Goal: Check status: Check status

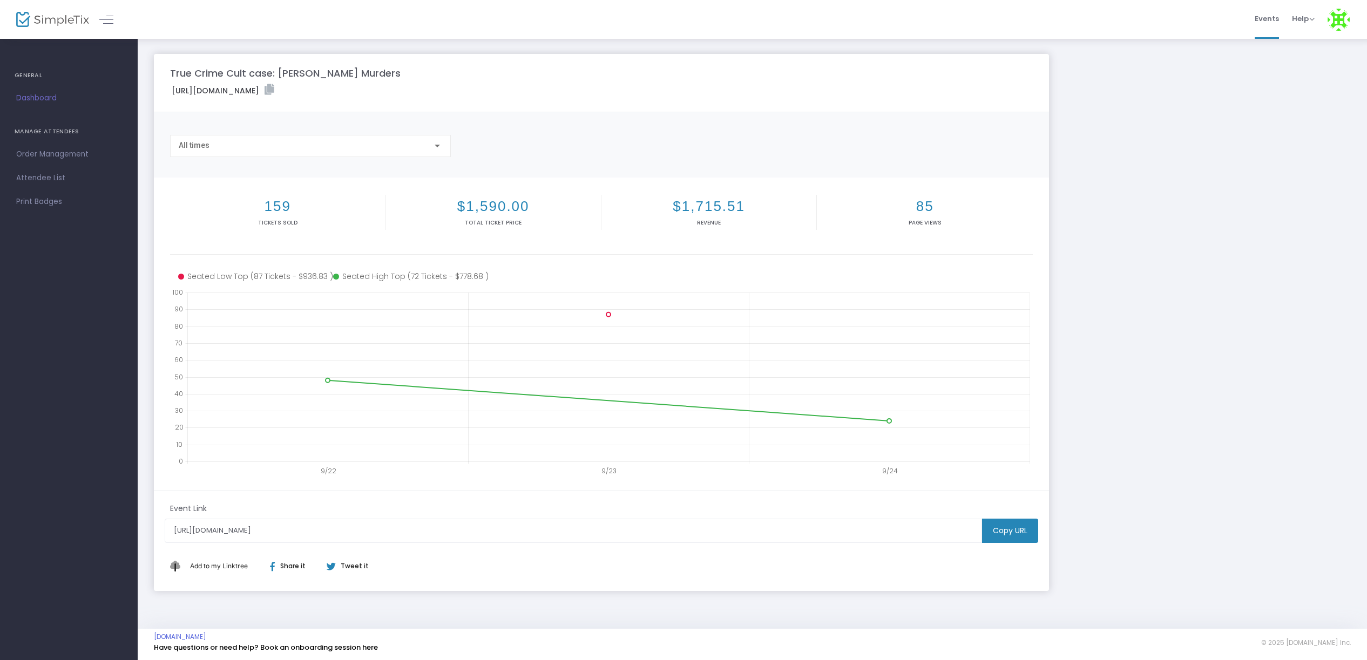
click at [331, 145] on div "All times" at bounding box center [306, 145] width 254 height 9
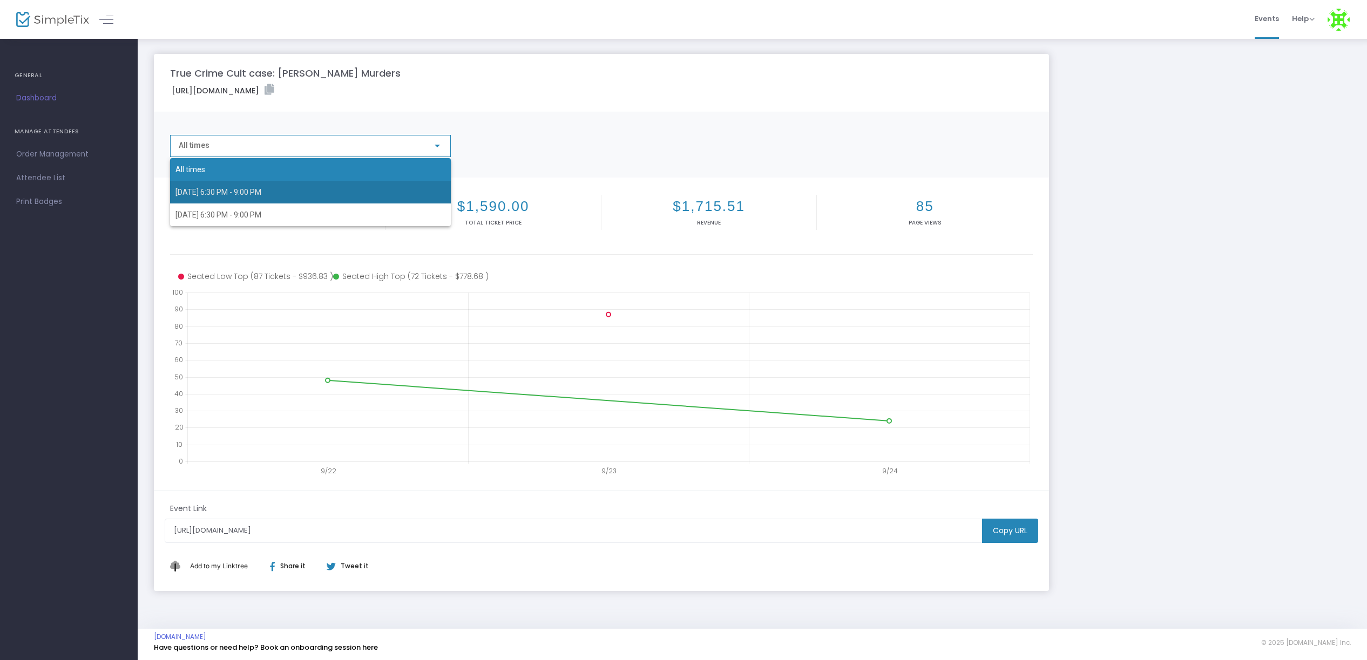
click at [323, 191] on span "[DATE] 6:30 PM - 9:00 PM" at bounding box center [310, 192] width 270 height 23
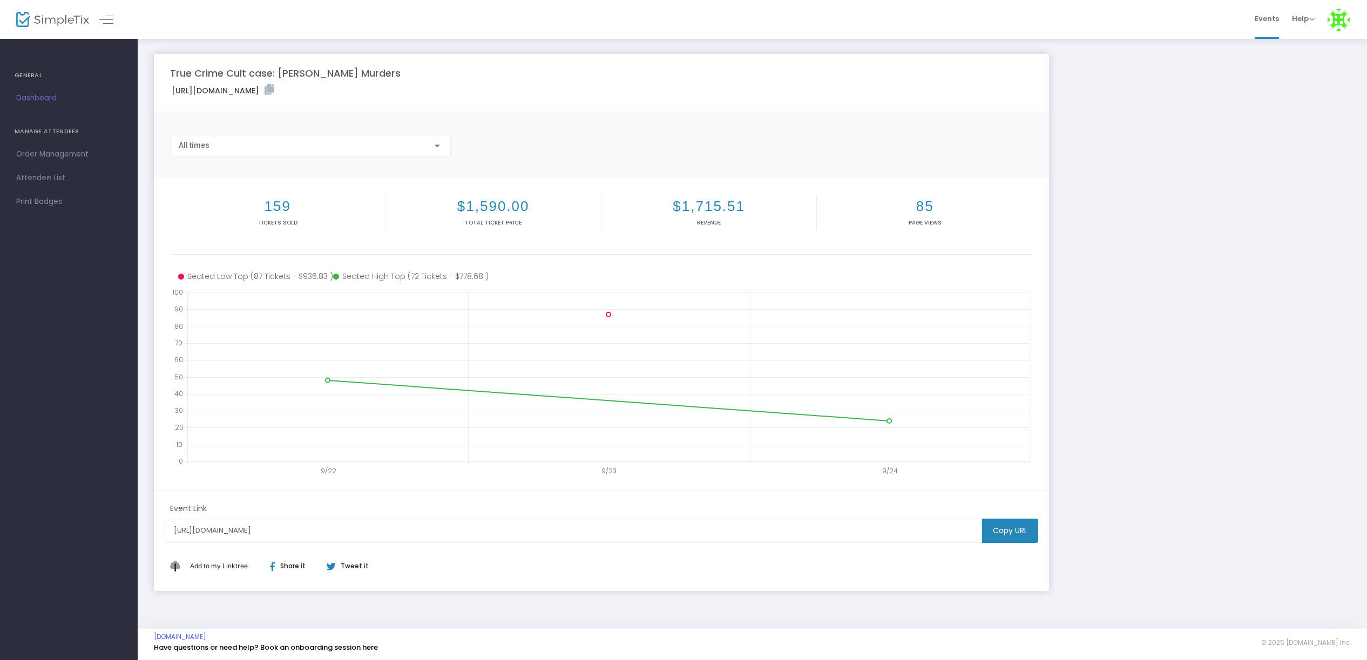
click at [336, 154] on div "All times" at bounding box center [310, 146] width 281 height 22
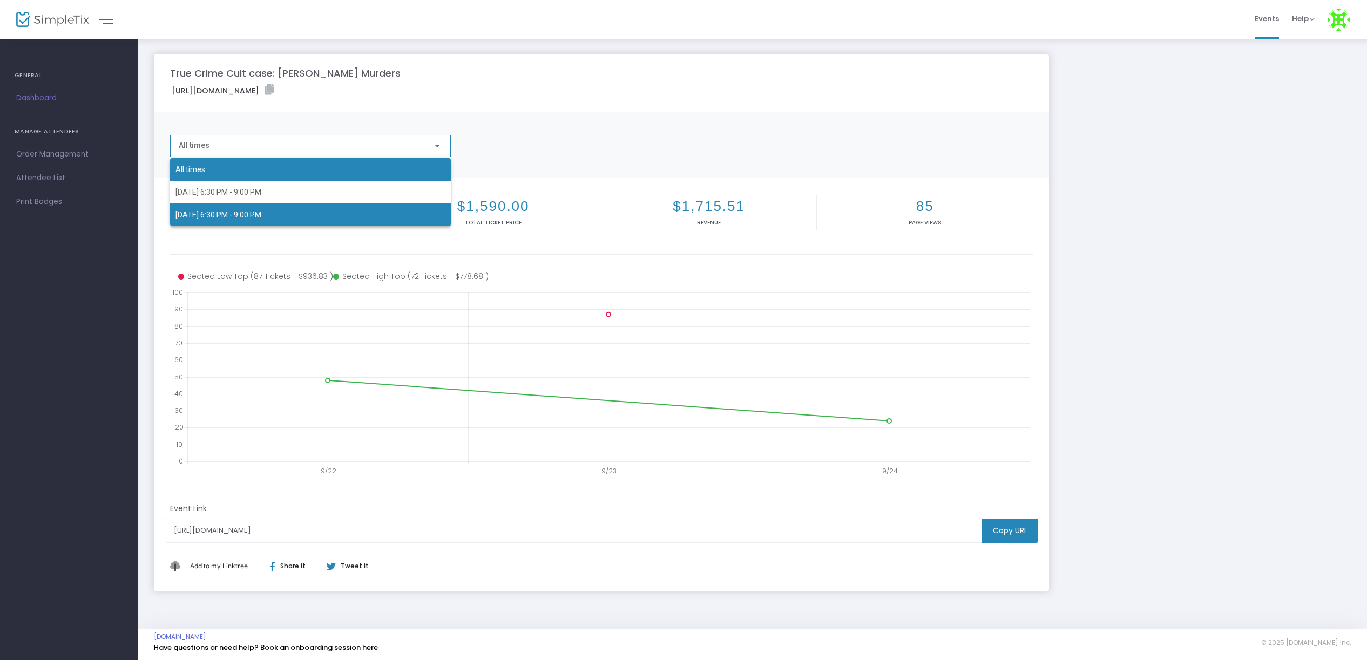
click at [289, 207] on span "[DATE] 6:30 PM - 9:00 PM" at bounding box center [310, 215] width 270 height 23
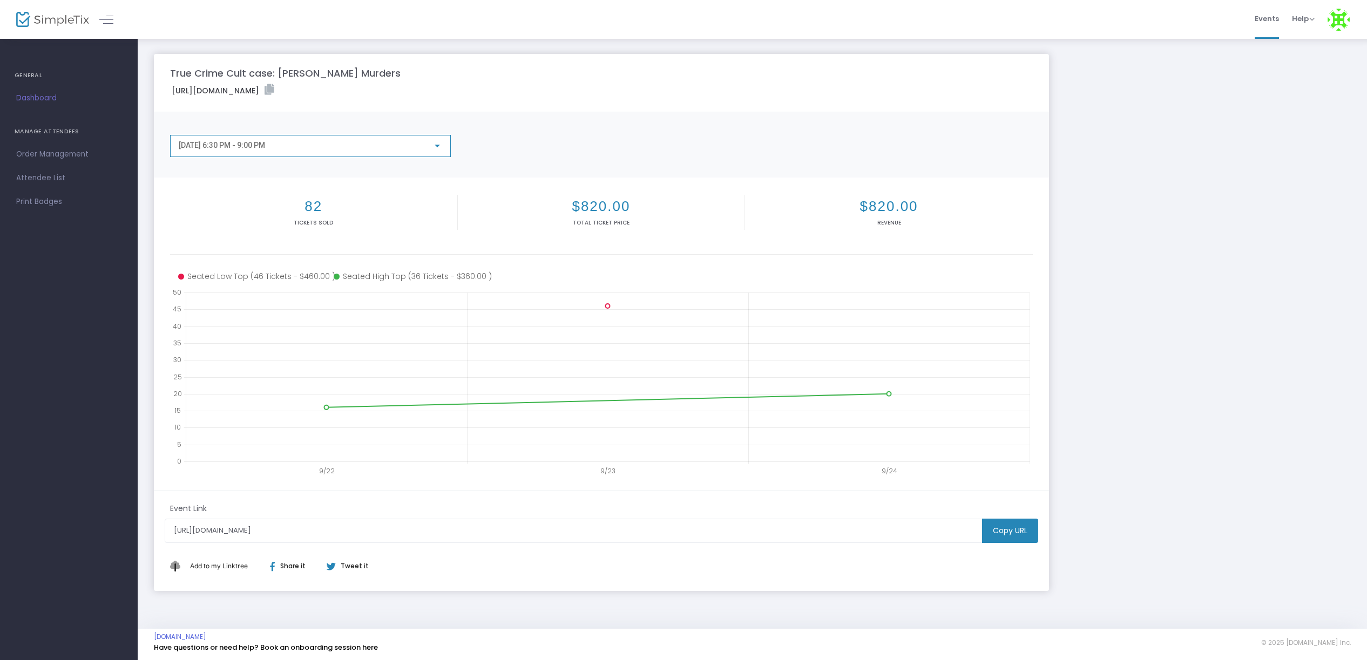
click at [356, 148] on div "[DATE] 6:30 PM - 9:00 PM" at bounding box center [306, 145] width 254 height 9
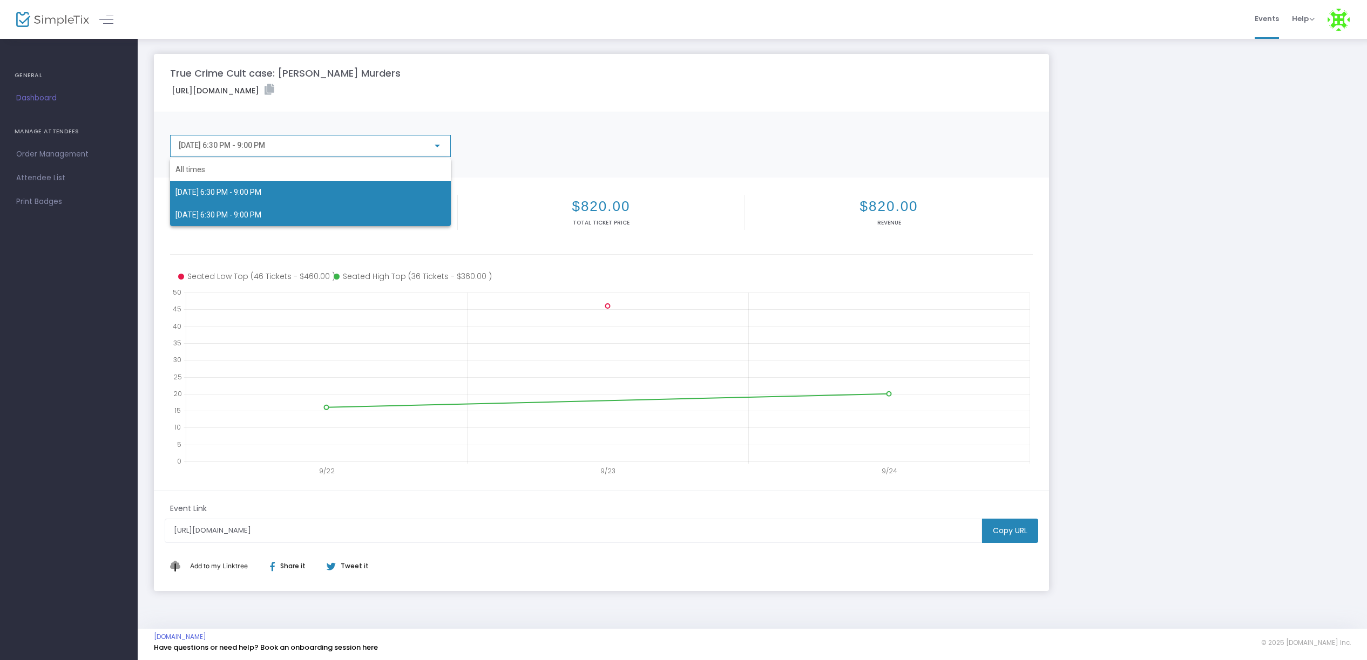
click at [341, 193] on span "[DATE] 6:30 PM - 9:00 PM" at bounding box center [310, 192] width 270 height 23
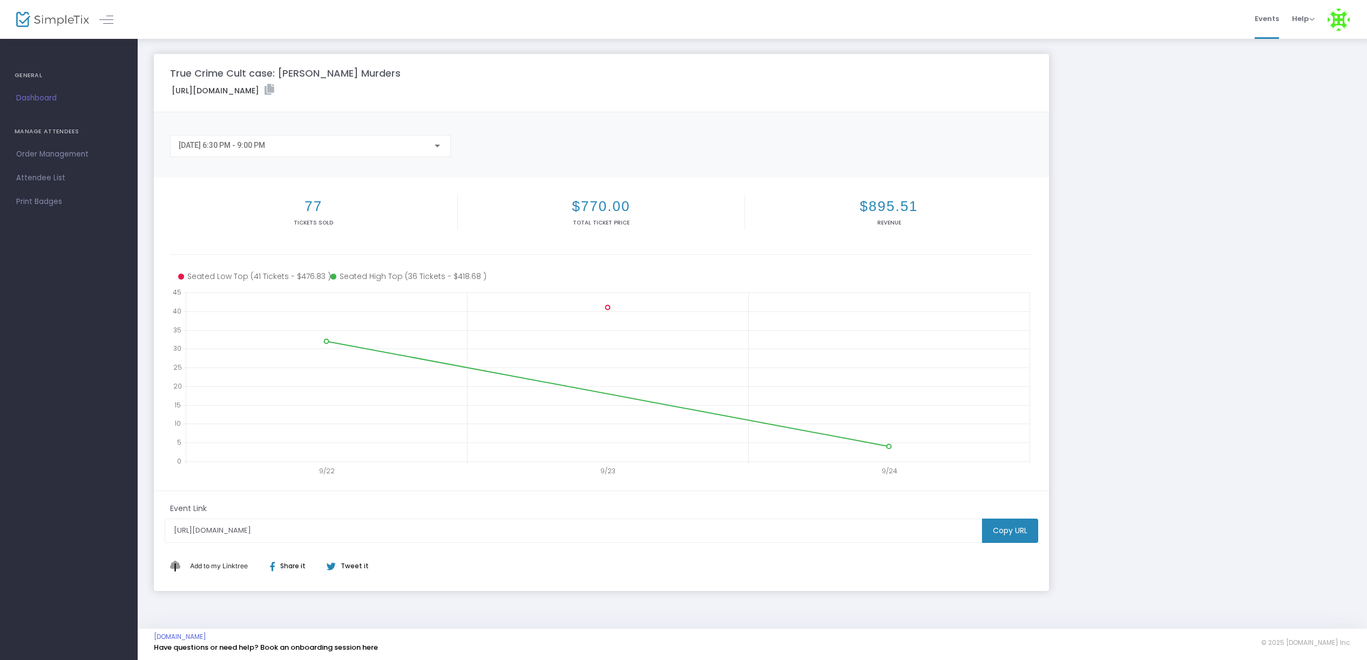
click at [350, 141] on div "[DATE] 6:30 PM - 9:00 PM" at bounding box center [310, 143] width 263 height 20
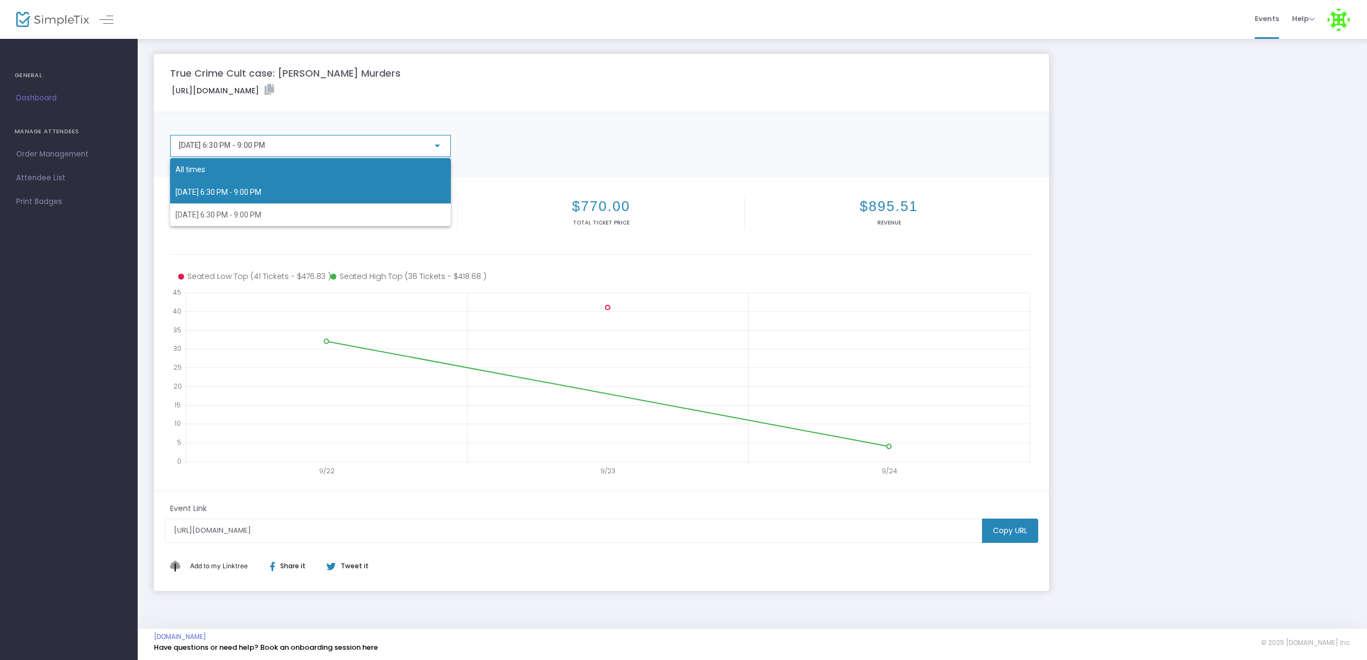
click at [337, 173] on span "All times" at bounding box center [310, 169] width 270 height 23
